Goal: Information Seeking & Learning: Learn about a topic

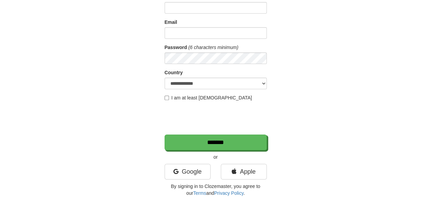
scroll to position [72, 0]
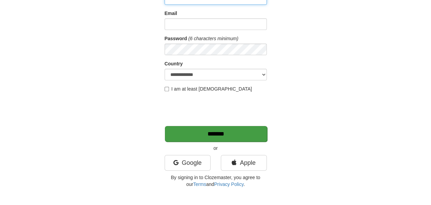
type input "**********"
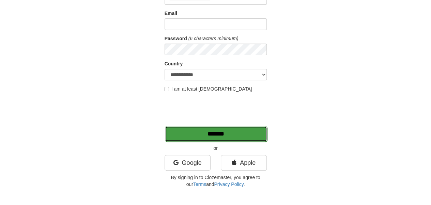
click at [223, 130] on input "*******" at bounding box center [216, 134] width 102 height 16
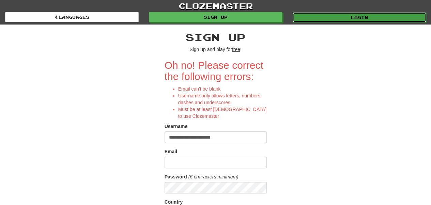
click at [346, 14] on link "Login" at bounding box center [360, 17] width 134 height 10
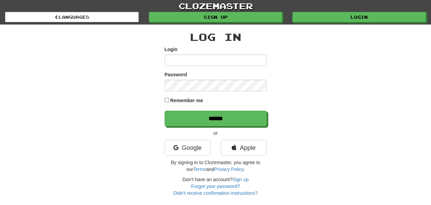
type input "**********"
click at [164, 100] on div "**********" at bounding box center [215, 111] width 399 height 172
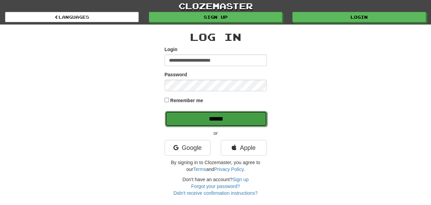
click at [189, 114] on input "******" at bounding box center [216, 119] width 102 height 16
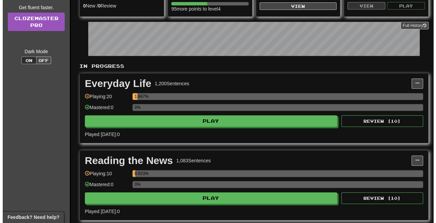
scroll to position [101, 0]
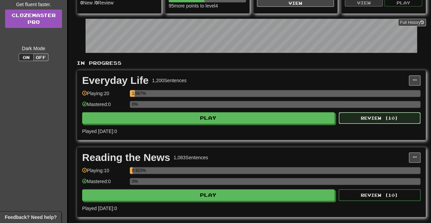
click at [392, 119] on button "Review ( 10 )" at bounding box center [380, 118] width 82 height 12
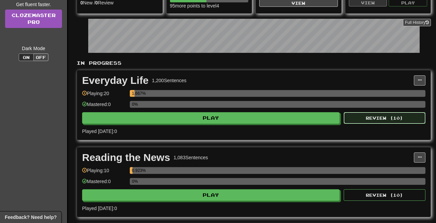
select select "**"
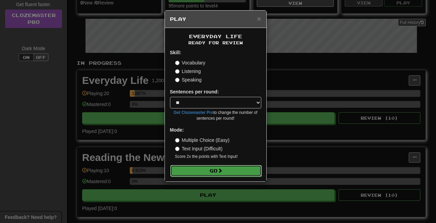
click at [235, 171] on button "Go" at bounding box center [215, 171] width 91 height 12
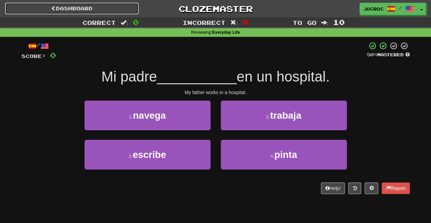
click at [77, 10] on link "Dashboard" at bounding box center [72, 9] width 134 height 12
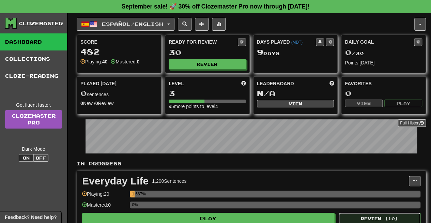
click at [368, 217] on button "Review ( 10 )" at bounding box center [380, 219] width 82 height 12
select select "**"
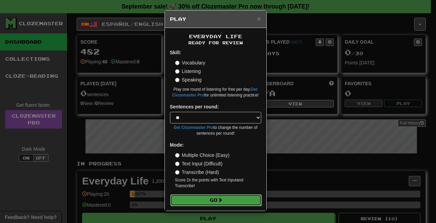
click at [218, 200] on button "Go" at bounding box center [215, 200] width 91 height 12
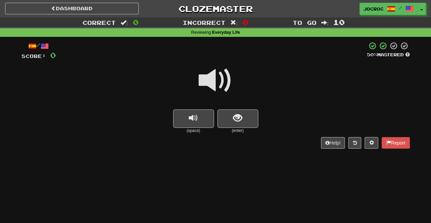
click at [217, 89] on span at bounding box center [216, 80] width 34 height 34
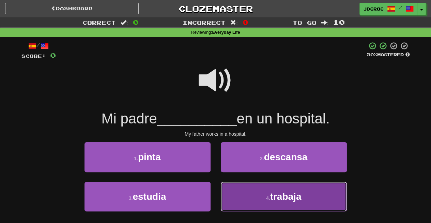
click at [247, 185] on button "4 . trabaja" at bounding box center [284, 197] width 126 height 30
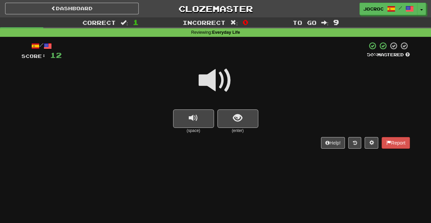
click at [239, 175] on div "Dashboard Clozemaster JoCroc / Toggle Dropdown Dashboard Leaderboard Activity F…" at bounding box center [215, 111] width 431 height 223
click at [390, 202] on div "Dashboard Clozemaster JoCroc / Toggle Dropdown Dashboard Leaderboard Activity F…" at bounding box center [215, 111] width 431 height 223
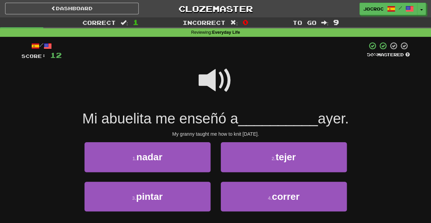
click at [207, 75] on span at bounding box center [216, 80] width 34 height 34
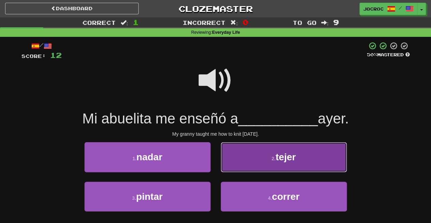
click at [245, 157] on button "2 . tejer" at bounding box center [284, 157] width 126 height 30
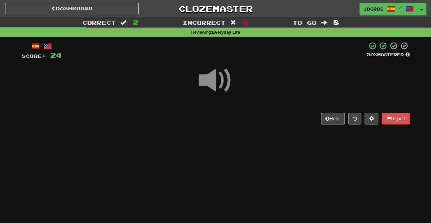
click at [211, 81] on span at bounding box center [216, 80] width 34 height 34
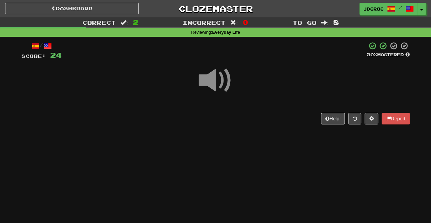
click at [211, 81] on span at bounding box center [216, 80] width 34 height 34
click at [336, 116] on button "Help!" at bounding box center [333, 119] width 24 height 12
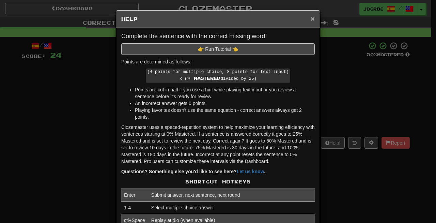
click at [312, 18] on span "×" at bounding box center [313, 19] width 4 height 8
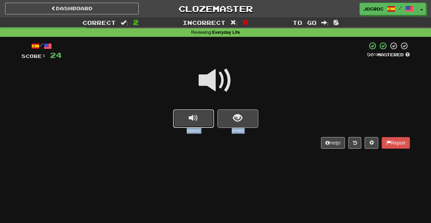
click at [205, 119] on button "replay audio" at bounding box center [193, 118] width 41 height 18
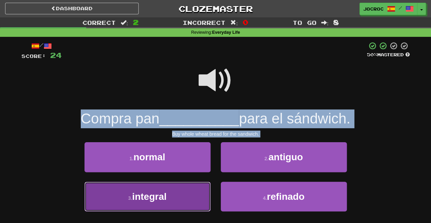
click at [182, 195] on button "3 . integral" at bounding box center [148, 197] width 126 height 30
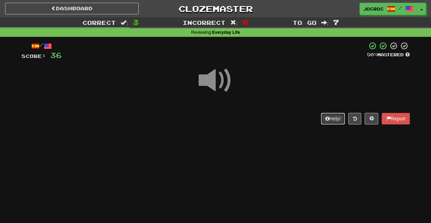
click at [340, 114] on button "Help!" at bounding box center [333, 119] width 24 height 12
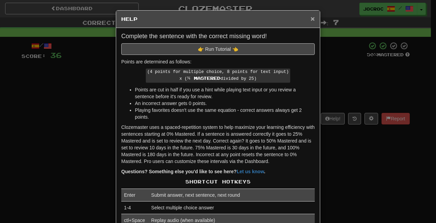
click at [311, 19] on span "×" at bounding box center [313, 19] width 4 height 8
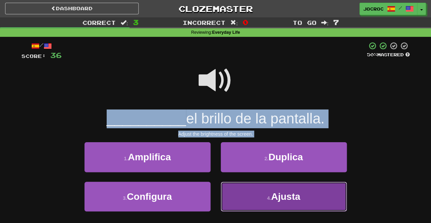
click at [286, 187] on button "4 . Ajusta" at bounding box center [284, 197] width 126 height 30
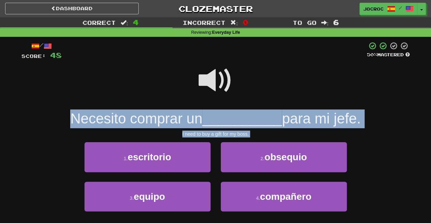
click at [219, 81] on span at bounding box center [216, 80] width 34 height 34
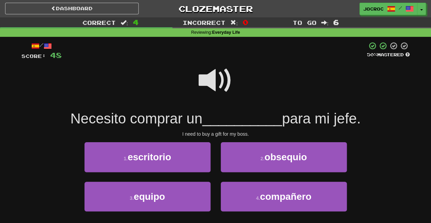
click at [219, 69] on span at bounding box center [216, 80] width 34 height 34
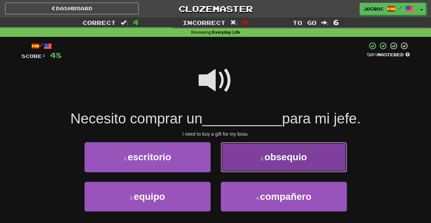
click at [299, 164] on button "2 . obsequio" at bounding box center [284, 157] width 126 height 30
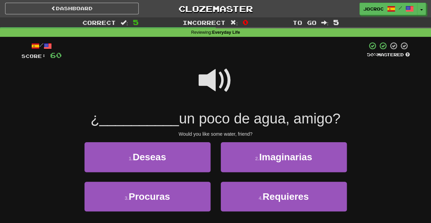
click at [225, 73] on span at bounding box center [216, 80] width 34 height 34
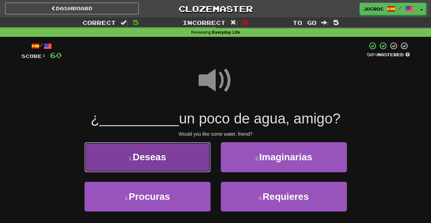
click at [174, 162] on button "1 . Deseas" at bounding box center [148, 157] width 126 height 30
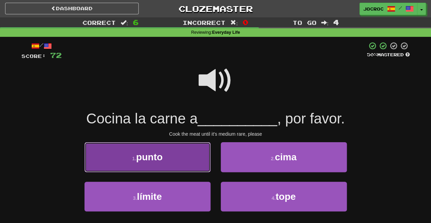
click at [196, 152] on button "1 . punto" at bounding box center [148, 157] width 126 height 30
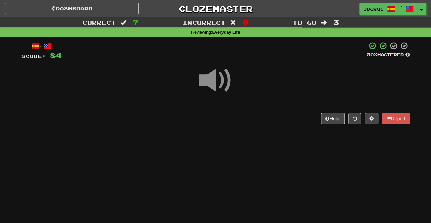
drag, startPoint x: 339, startPoint y: 123, endPoint x: 375, endPoint y: 158, distance: 50.4
click at [375, 158] on div "Dashboard Clozemaster JoCroc / Toggle Dropdown Dashboard Leaderboard Activity F…" at bounding box center [215, 111] width 431 height 223
click at [331, 118] on button "Help!" at bounding box center [333, 119] width 24 height 12
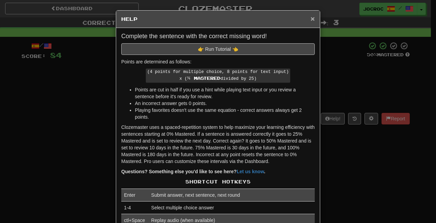
click at [311, 18] on span "×" at bounding box center [313, 19] width 4 height 8
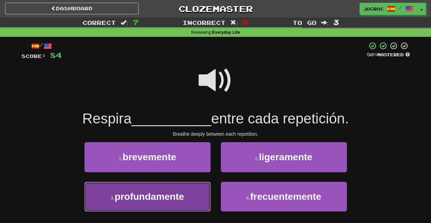
click at [189, 192] on button "3 . profundamente" at bounding box center [148, 197] width 126 height 30
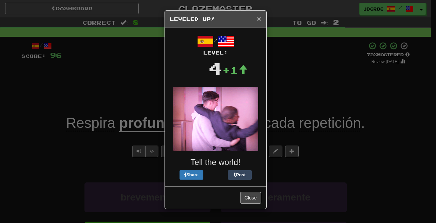
click at [260, 18] on span "×" at bounding box center [259, 19] width 4 height 8
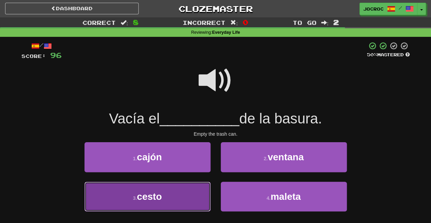
click at [188, 196] on button "3 . cesto" at bounding box center [148, 197] width 126 height 30
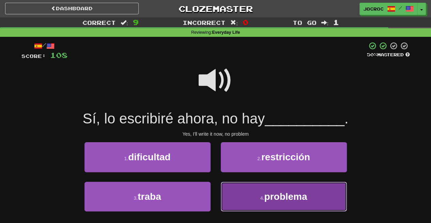
click at [236, 204] on button "4 . problema" at bounding box center [284, 197] width 126 height 30
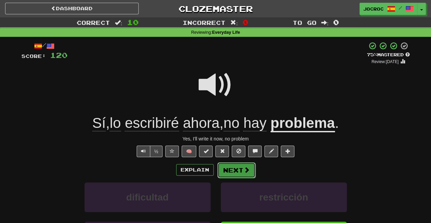
click at [238, 163] on button "Next" at bounding box center [236, 170] width 38 height 16
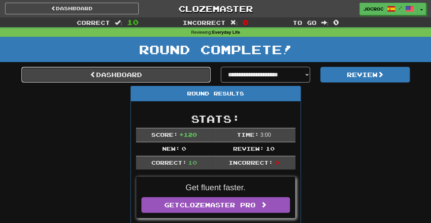
click at [177, 77] on link "Dashboard" at bounding box center [115, 75] width 189 height 16
